Goal: Information Seeking & Learning: Learn about a topic

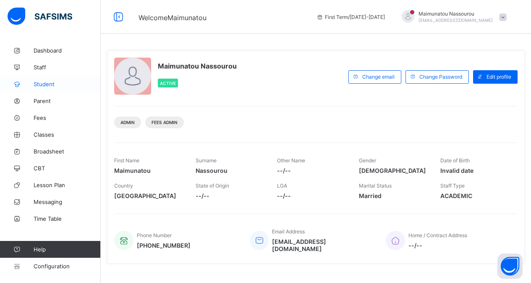
click at [37, 85] on span "Student" at bounding box center [67, 84] width 67 height 7
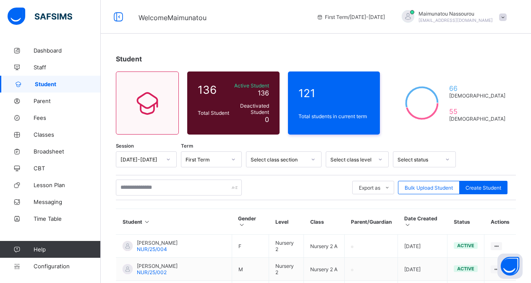
click at [381, 160] on div at bounding box center [380, 158] width 14 height 13
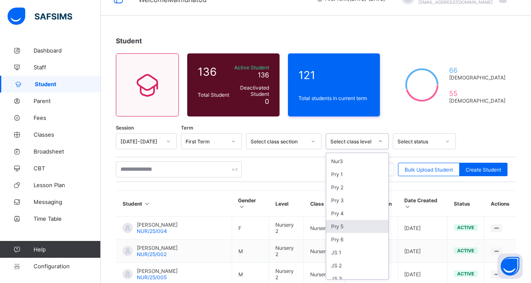
scroll to position [67, 0]
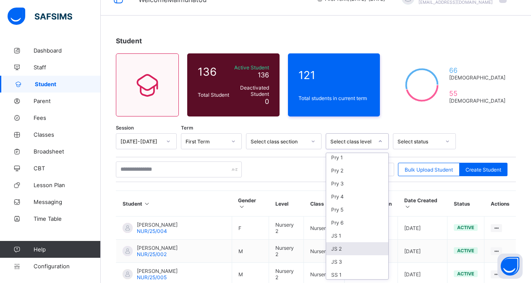
click at [347, 246] on div "JS 2" at bounding box center [357, 248] width 62 height 13
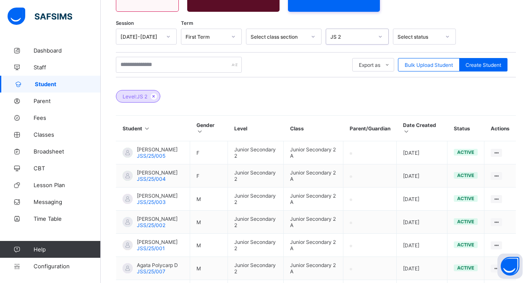
scroll to position [119, 0]
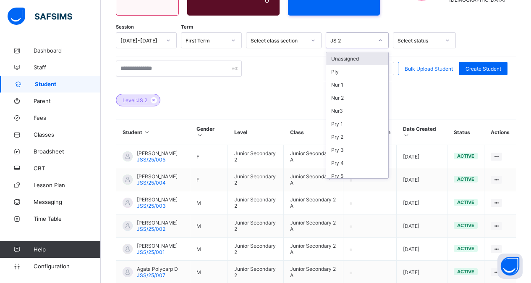
click at [380, 43] on icon at bounding box center [380, 40] width 5 height 8
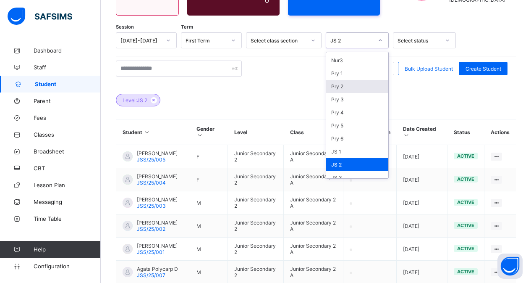
scroll to position [67, 0]
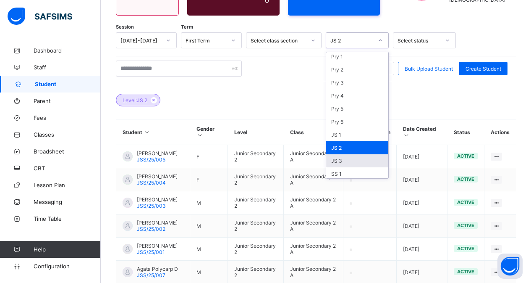
click at [369, 160] on div "JS 3" at bounding box center [357, 160] width 62 height 13
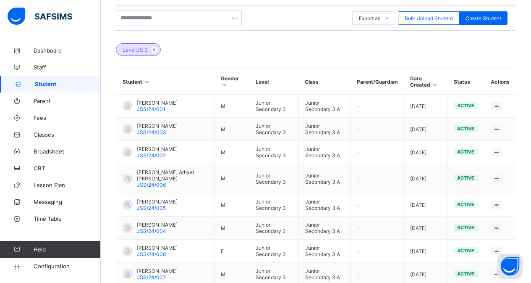
scroll to position [152, 0]
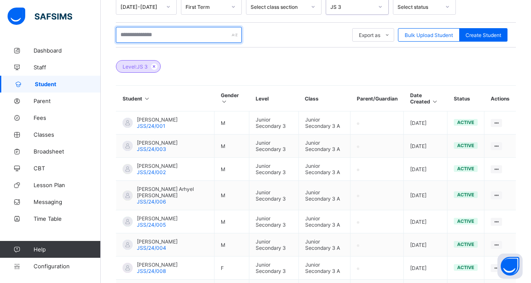
click at [220, 35] on input "text" at bounding box center [179, 35] width 126 height 16
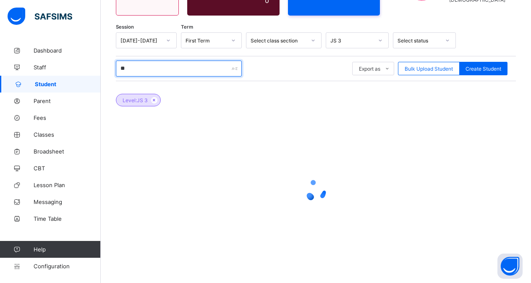
scroll to position [119, 0]
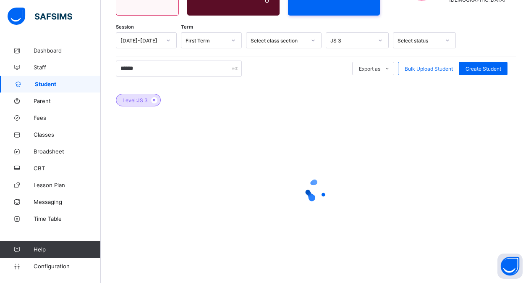
click at [378, 42] on icon at bounding box center [380, 40] width 5 height 8
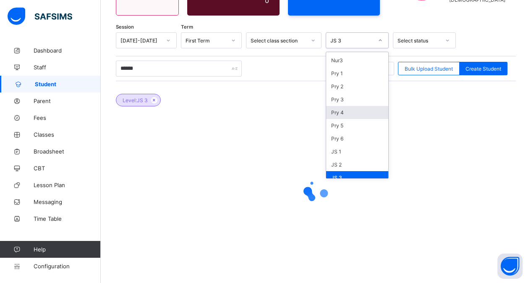
scroll to position [67, 0]
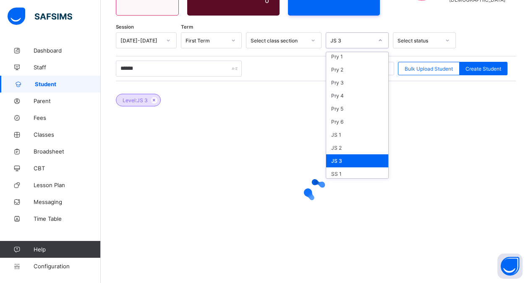
click at [366, 158] on div "JS 3" at bounding box center [357, 160] width 62 height 13
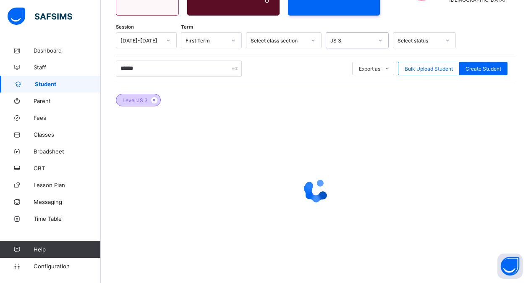
click at [133, 102] on span "Level: JS 3" at bounding box center [135, 100] width 25 height 6
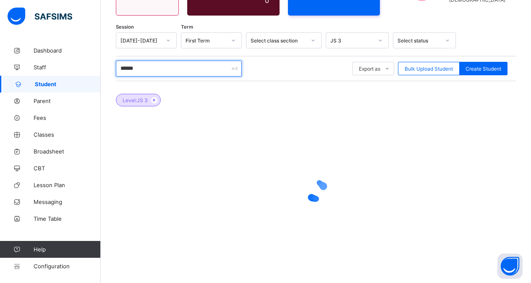
click at [137, 72] on input "******" at bounding box center [179, 68] width 126 height 16
type input "*"
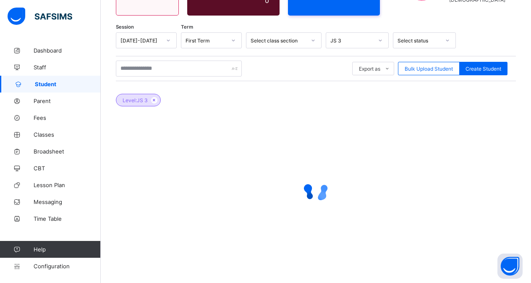
click at [378, 42] on icon at bounding box center [380, 40] width 5 height 8
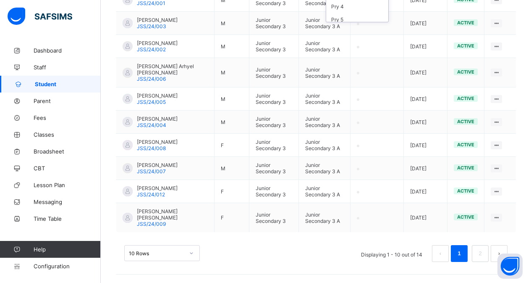
scroll to position [296, 0]
click at [192, 254] on div "10 Rows" at bounding box center [162, 253] width 76 height 16
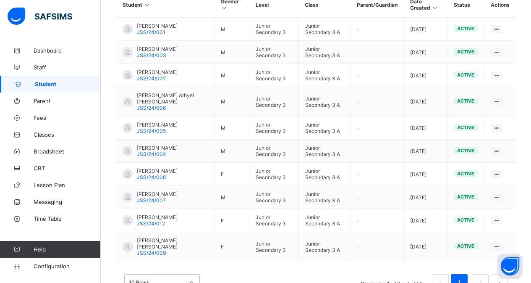
scroll to position [0, 0]
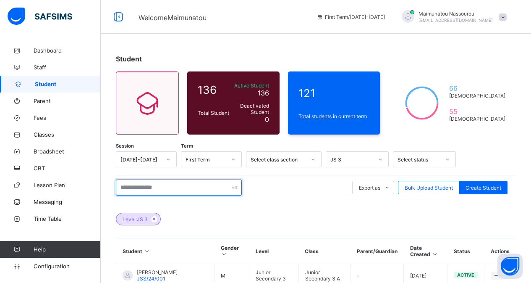
click at [223, 189] on input "text" at bounding box center [179, 187] width 126 height 16
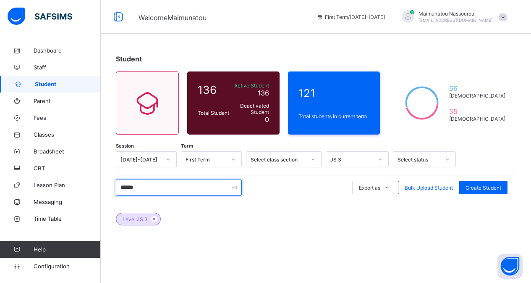
type input "******"
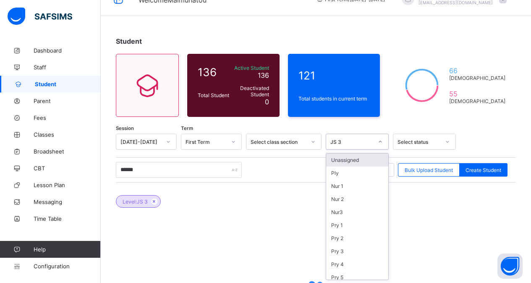
click at [380, 150] on div "option JS 3, selected. option Unassigned focused, 1 of 17. 17 results available…" at bounding box center [357, 142] width 63 height 16
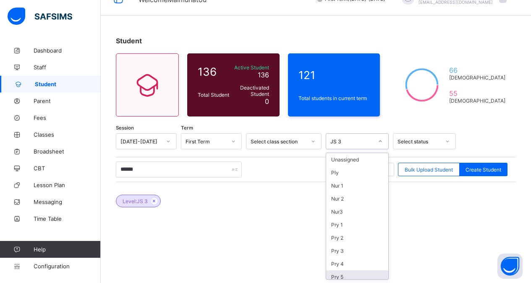
click at [370, 272] on div "Pry 5" at bounding box center [357, 276] width 62 height 13
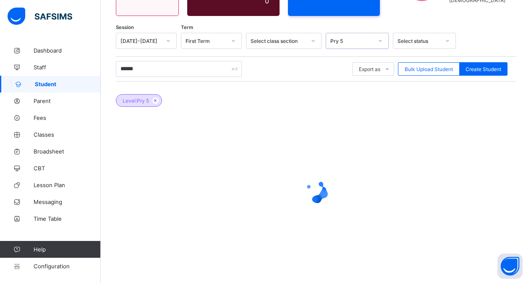
scroll to position [119, 0]
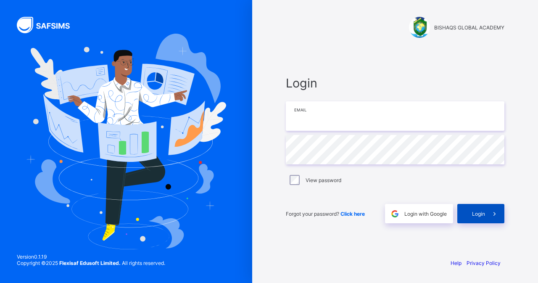
type input "**********"
click at [496, 215] on icon at bounding box center [494, 214] width 9 height 8
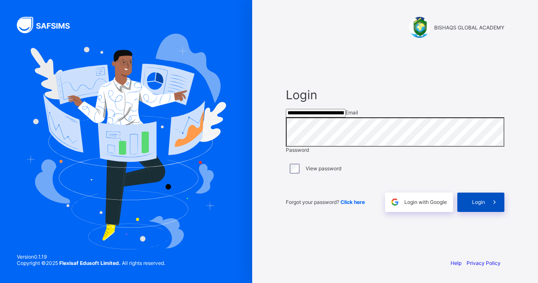
click at [493, 206] on icon at bounding box center [494, 202] width 9 height 8
click at [497, 199] on icon at bounding box center [500, 195] width 7 height 6
click at [493, 206] on icon at bounding box center [494, 202] width 9 height 8
click at [496, 199] on icon at bounding box center [500, 196] width 8 height 8
click at [345, 240] on div "**********" at bounding box center [394, 149] width 235 height 204
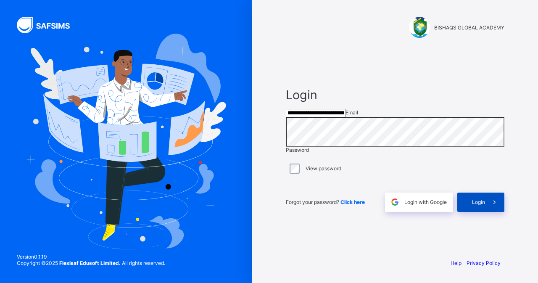
click at [494, 207] on icon at bounding box center [493, 202] width 11 height 12
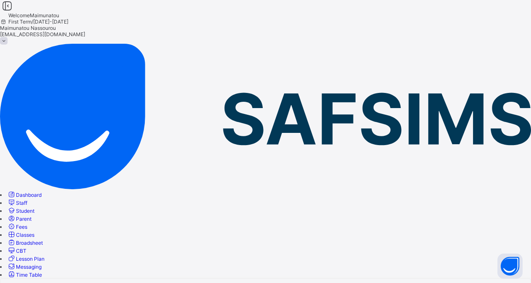
click at [34, 207] on link "Student" at bounding box center [20, 210] width 27 height 6
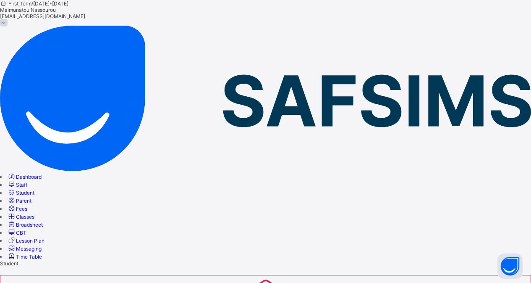
scroll to position [95, 0]
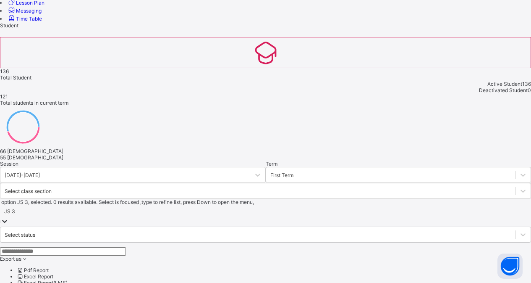
scroll to position [275, 0]
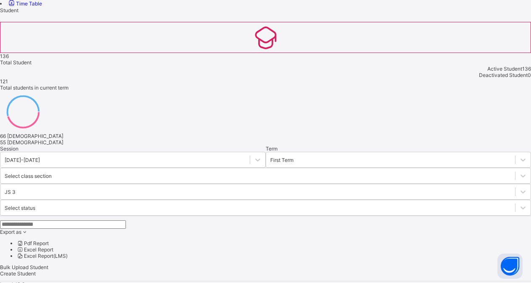
scroll to position [24, 0]
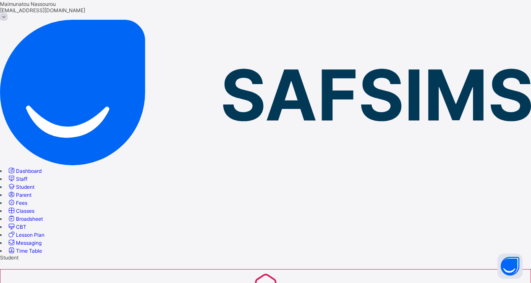
type input "******"
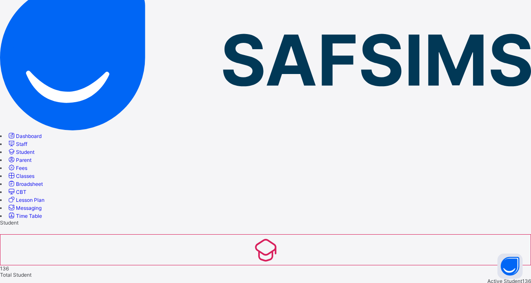
scroll to position [74, 0]
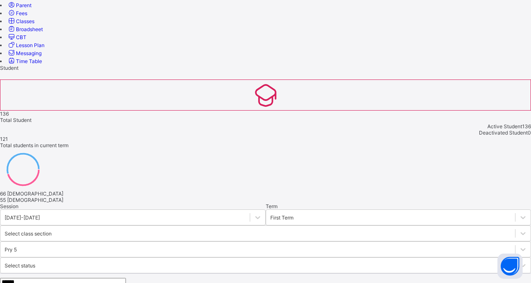
scroll to position [0, 0]
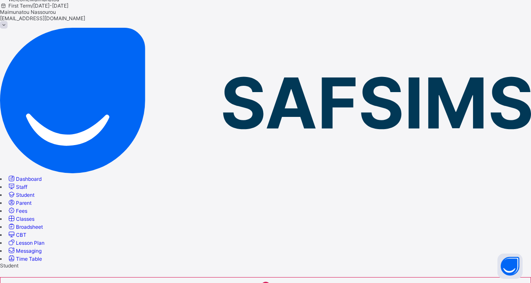
scroll to position [18, 0]
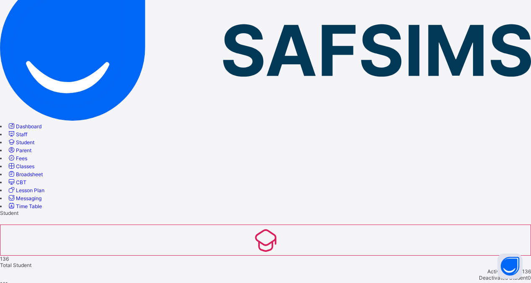
scroll to position [85, 0]
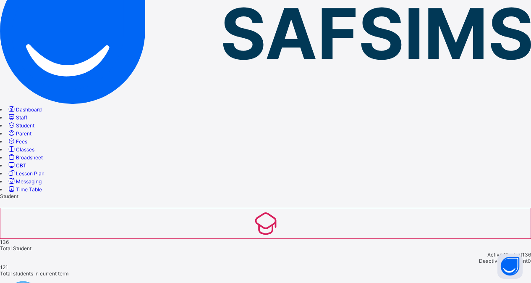
click at [34, 146] on span "Classes" at bounding box center [25, 149] width 18 height 6
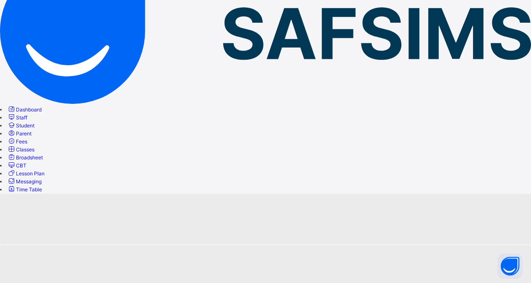
click at [27, 114] on span "Staff" at bounding box center [21, 117] width 11 height 6
click at [34, 122] on span "Student" at bounding box center [25, 125] width 18 height 6
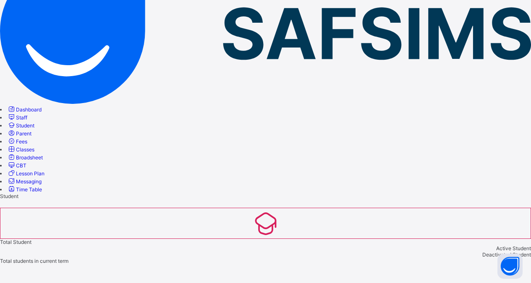
click at [34, 146] on span "Classes" at bounding box center [25, 149] width 18 height 6
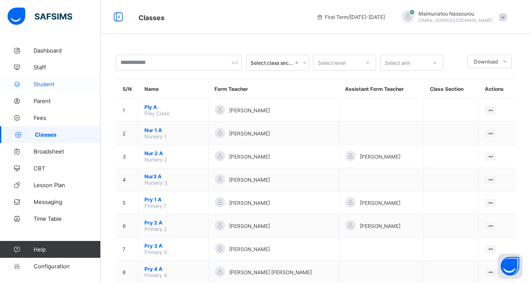
click at [41, 81] on span "Student" at bounding box center [67, 84] width 67 height 7
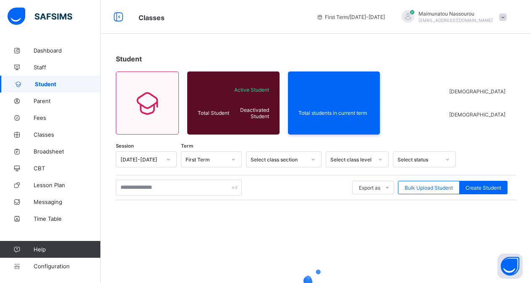
click at [378, 155] on div at bounding box center [380, 158] width 14 height 13
click at [380, 160] on icon at bounding box center [380, 159] width 5 height 8
click at [380, 159] on icon at bounding box center [380, 159] width 5 height 8
click at [382, 157] on icon at bounding box center [380, 159] width 5 height 8
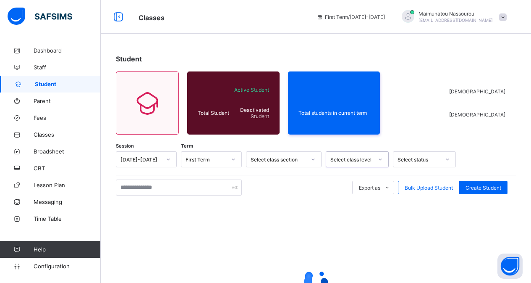
click at [377, 160] on div at bounding box center [380, 158] width 14 height 13
click at [379, 160] on icon at bounding box center [380, 159] width 5 height 8
click at [50, 86] on span "Student" at bounding box center [68, 84] width 66 height 7
click at [314, 157] on icon at bounding box center [313, 159] width 5 height 8
click at [380, 158] on icon at bounding box center [380, 159] width 5 height 8
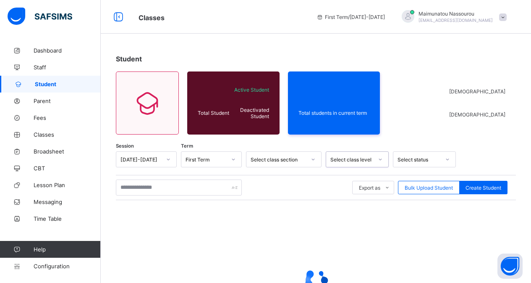
click at [380, 157] on icon at bounding box center [380, 159] width 5 height 8
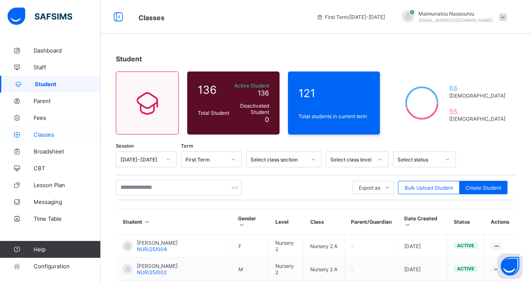
click at [49, 130] on link "Classes" at bounding box center [50, 134] width 101 height 17
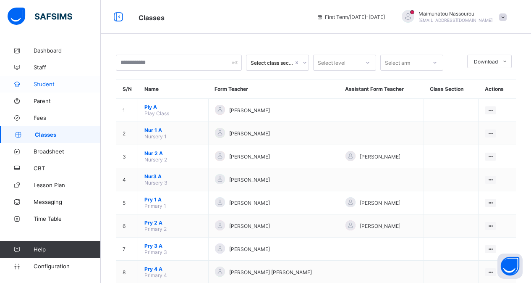
click at [54, 83] on span "Student" at bounding box center [67, 84] width 67 height 7
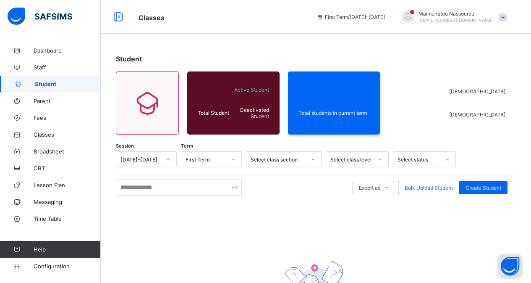
click at [43, 88] on link "Student" at bounding box center [50, 84] width 101 height 17
click at [42, 81] on span "Student" at bounding box center [68, 84] width 66 height 7
click at [41, 117] on span "Fees" at bounding box center [67, 117] width 67 height 7
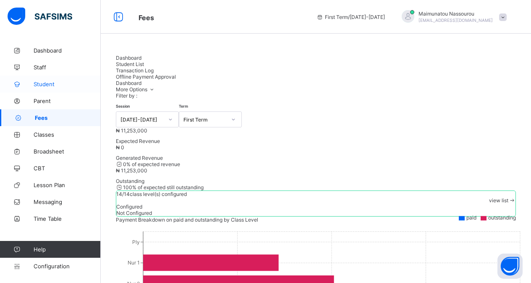
click at [49, 84] on span "Student" at bounding box center [67, 84] width 67 height 7
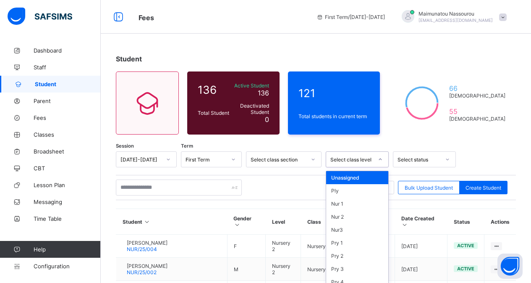
scroll to position [18, 0]
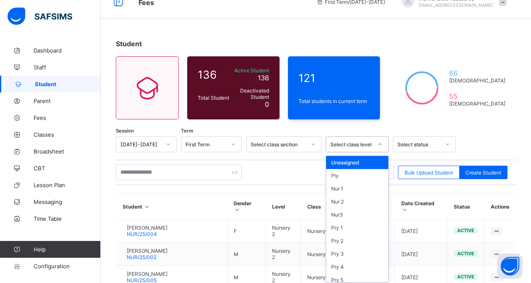
click at [382, 152] on div "option Unassigned focused, 1 of 17. 17 results available. Use Up and Down to ch…" at bounding box center [357, 144] width 63 height 16
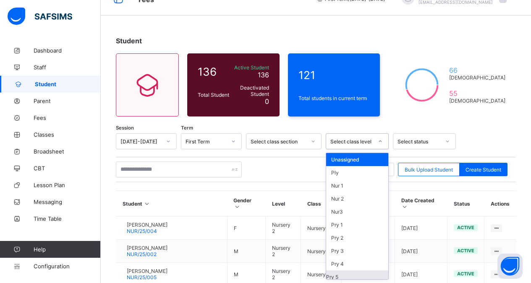
click at [340, 275] on div "Pry 5" at bounding box center [357, 276] width 62 height 13
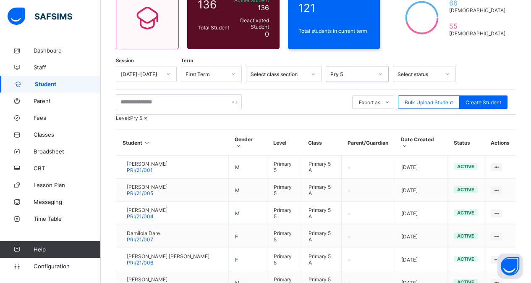
scroll to position [256, 0]
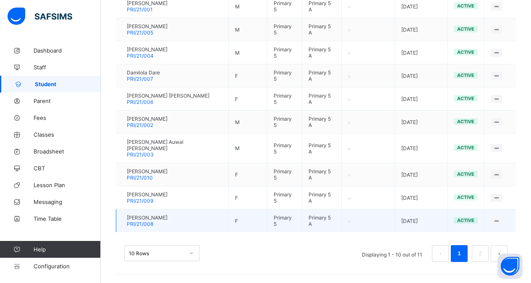
click at [193, 223] on td "Hajara Rilwan PRI/21/008" at bounding box center [172, 220] width 113 height 23
click at [147, 226] on span "PRI/21/008" at bounding box center [140, 223] width 26 height 6
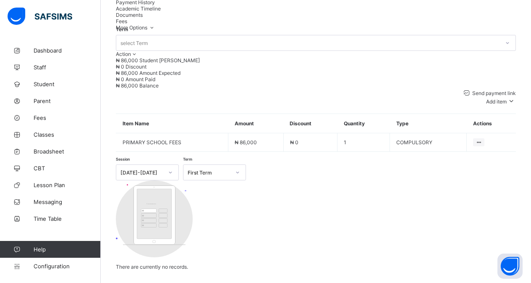
scroll to position [251, 0]
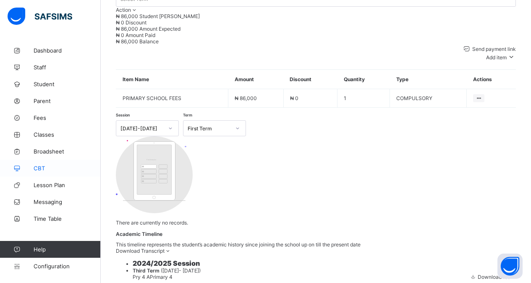
click at [37, 160] on link "CBT" at bounding box center [50, 168] width 101 height 17
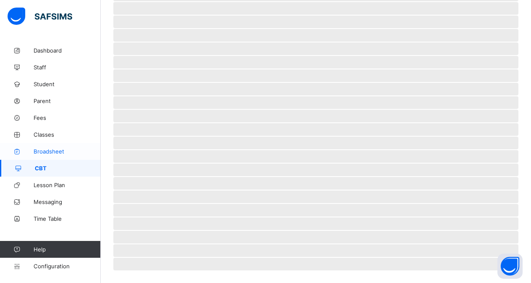
click at [43, 150] on span "Broadsheet" at bounding box center [67, 151] width 67 height 7
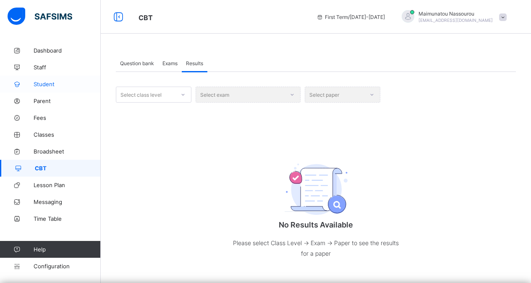
click at [52, 89] on link "Student" at bounding box center [50, 84] width 101 height 17
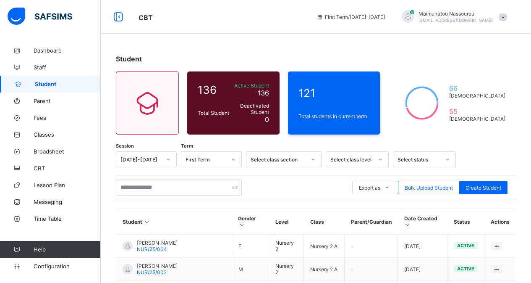
click at [379, 160] on div "Select class level" at bounding box center [357, 159] width 63 height 16
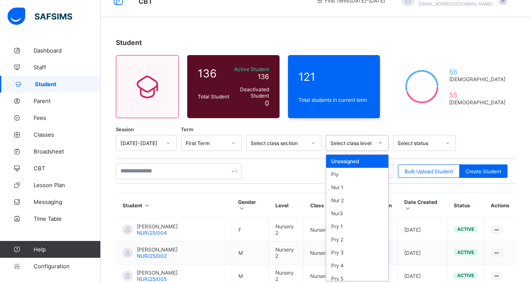
scroll to position [18, 0]
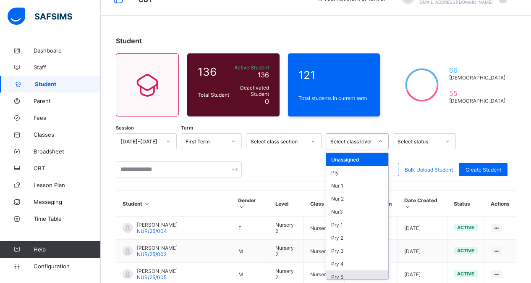
click at [372, 277] on div "Pry 5" at bounding box center [357, 276] width 62 height 13
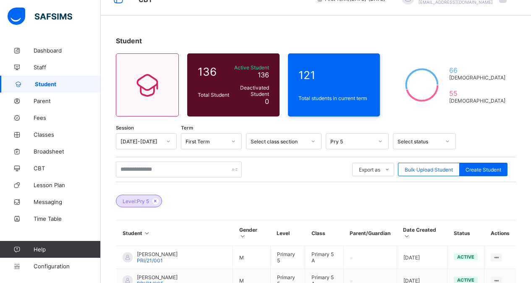
drag, startPoint x: 235, startPoint y: 181, endPoint x: 217, endPoint y: 179, distance: 18.2
click at [236, 179] on div "Export as Pdf Report Excel Report Excel Report (LMS) Bulk Upload Student Create…" at bounding box center [316, 169] width 400 height 25
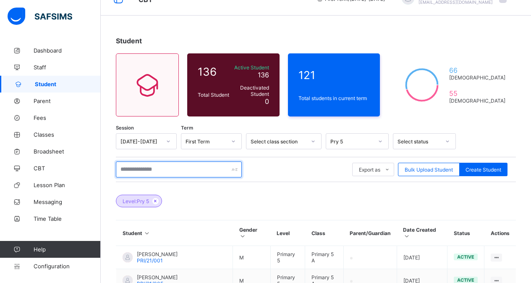
click at [199, 163] on input "text" at bounding box center [179, 169] width 126 height 16
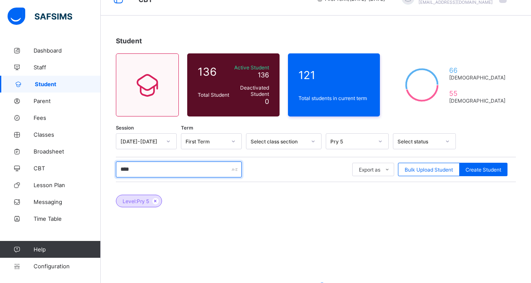
type input "******"
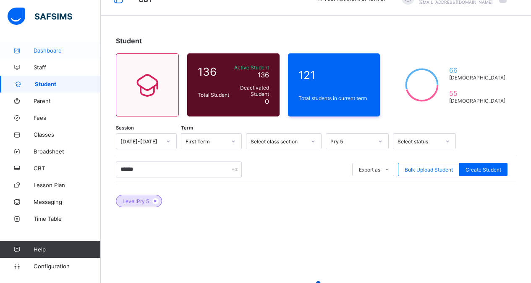
click at [66, 51] on span "Dashboard" at bounding box center [67, 50] width 67 height 7
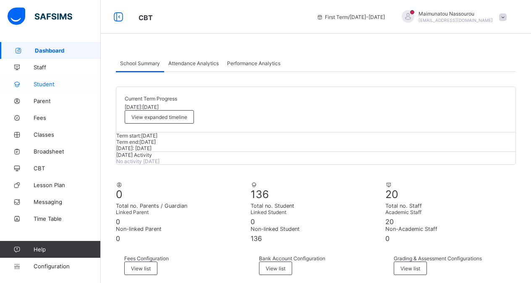
click at [55, 82] on span "Student" at bounding box center [67, 84] width 67 height 7
